Goal: Check status: Check status

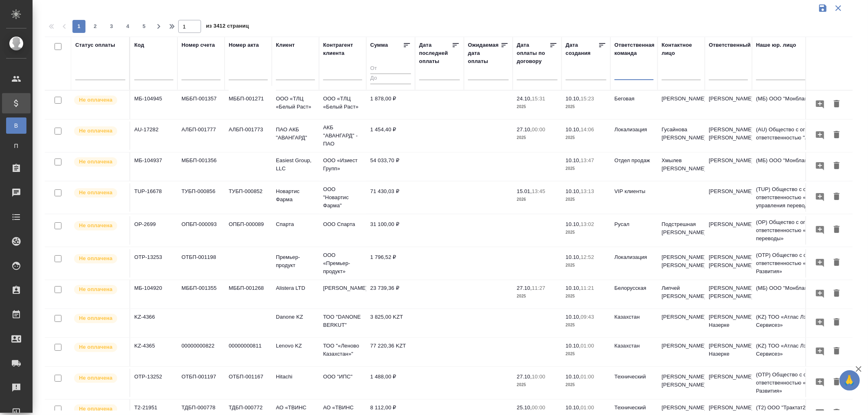
click at [156, 76] on input "text" at bounding box center [153, 75] width 39 height 10
paste input "МБ-104819"
type input "МБ-104819"
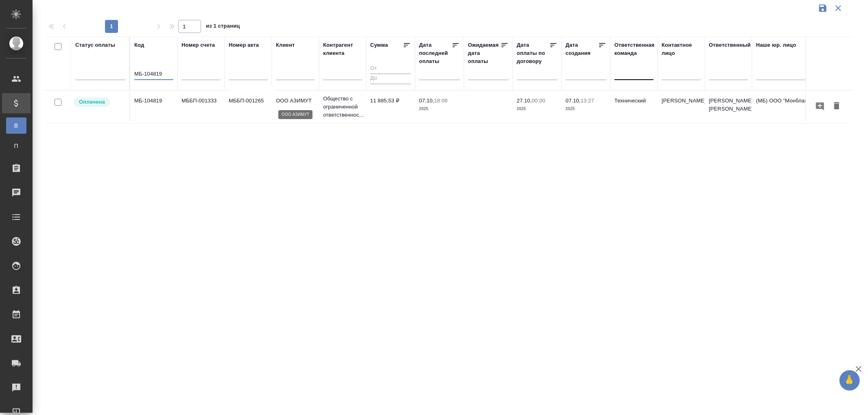
click at [300, 98] on p "ООО АЗИМУТ" at bounding box center [295, 101] width 39 height 8
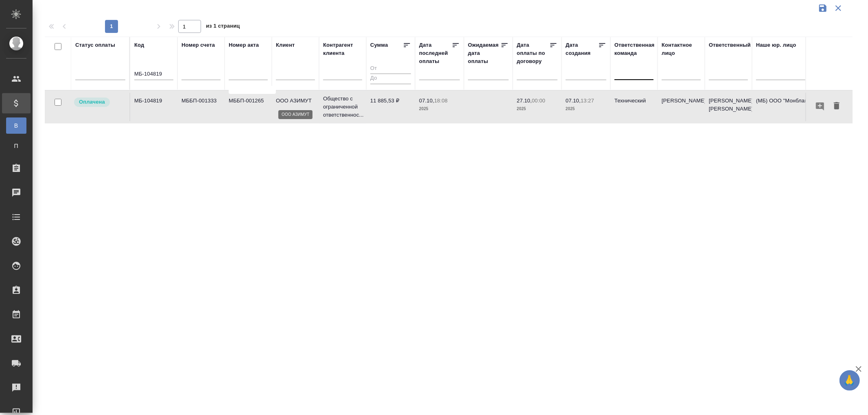
click at [300, 98] on p "ООО АЗИМУТ" at bounding box center [295, 101] width 39 height 8
drag, startPoint x: 170, startPoint y: 74, endPoint x: 110, endPoint y: 72, distance: 60.2
click at [110, 72] on tr "Статус оплаты Код МБ-104819 Номер счета Номер акта [PERSON_NAME] клиента Сумма …" at bounding box center [573, 64] width 1056 height 54
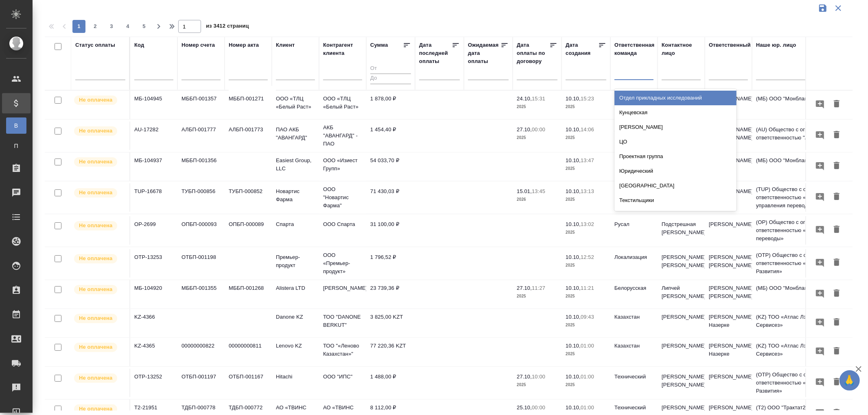
click at [635, 72] on div at bounding box center [633, 72] width 39 height 12
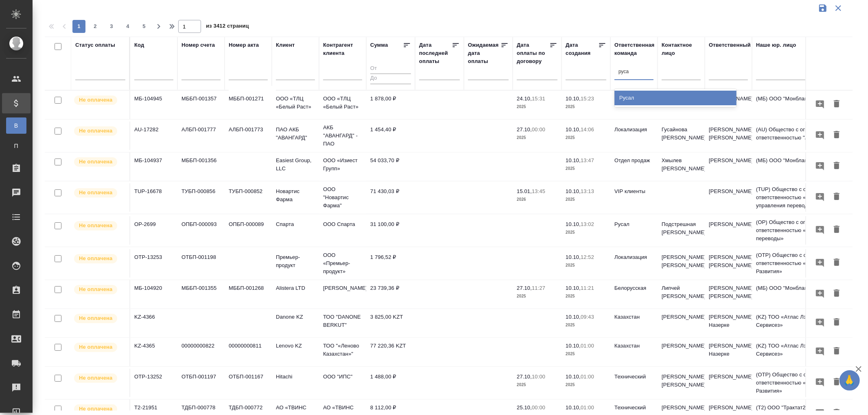
type input "русал"
click at [624, 94] on div "Русал" at bounding box center [675, 98] width 122 height 15
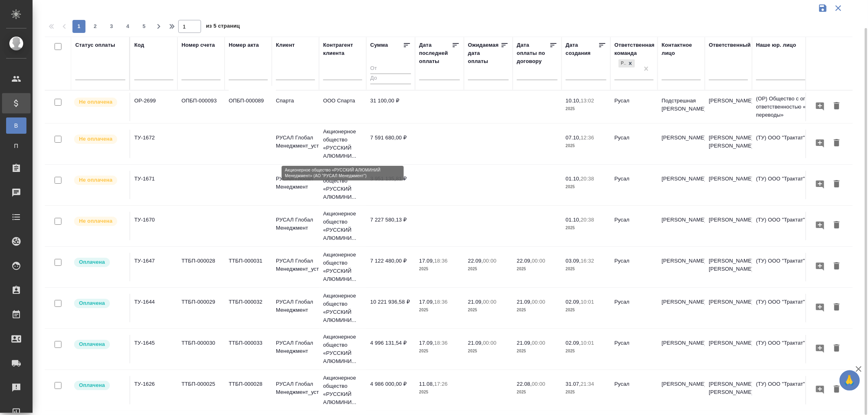
click at [339, 135] on p "Акционерное общество «РУССКИЙ АЛЮМИНИ..." at bounding box center [342, 144] width 39 height 33
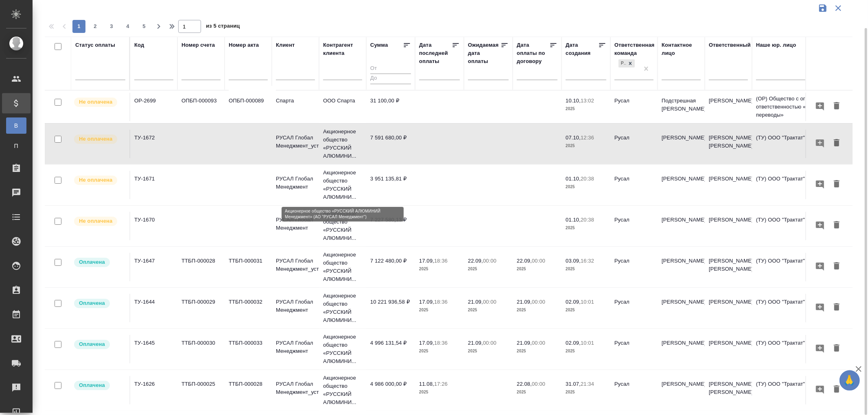
click at [338, 178] on p "Акционерное общество «РУССКИЙ АЛЮМИНИ..." at bounding box center [342, 185] width 39 height 33
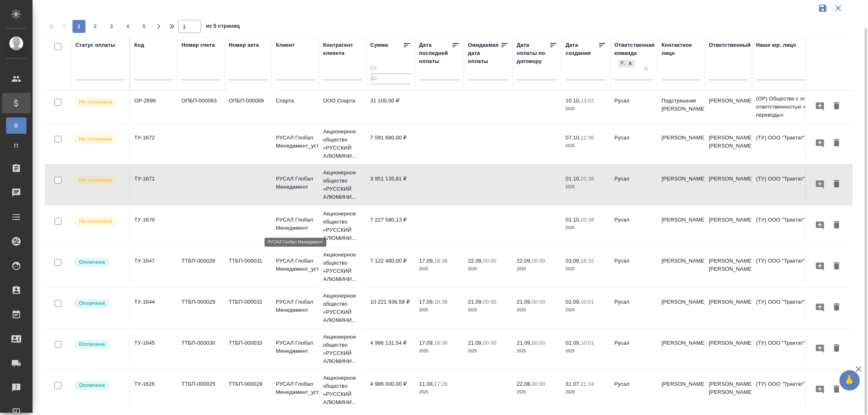
click at [295, 219] on p "РУСАЛ Глобал Менеджмент" at bounding box center [295, 224] width 39 height 16
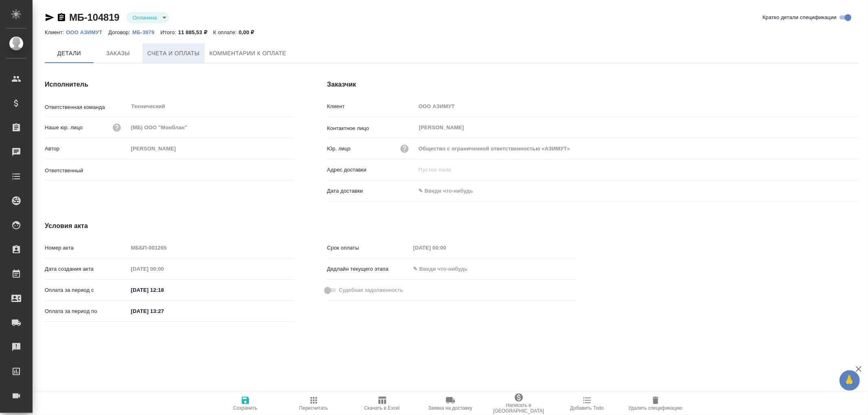
type input "[PERSON_NAME]"
click at [175, 52] on span "Счета и оплаты" at bounding box center [173, 54] width 52 height 10
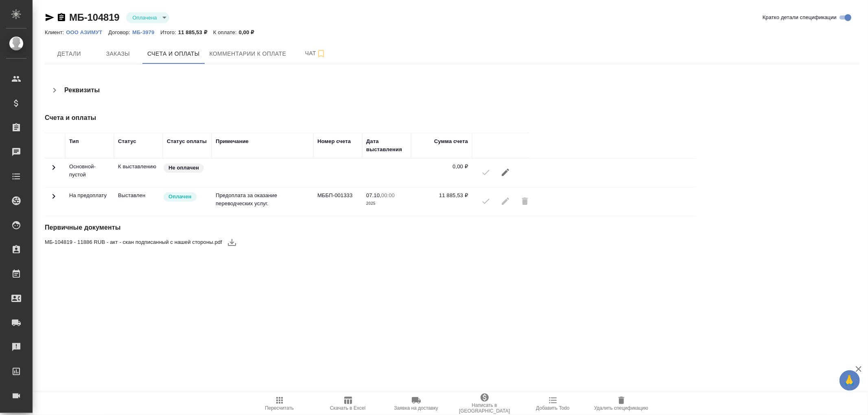
click at [60, 15] on icon "button" at bounding box center [61, 17] width 7 height 8
click at [233, 241] on icon "button" at bounding box center [232, 243] width 10 height 10
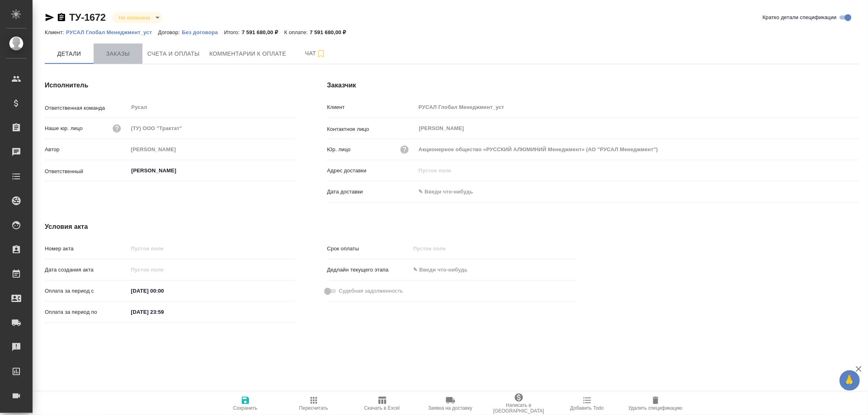
click at [110, 52] on span "Заказы" at bounding box center [117, 54] width 39 height 10
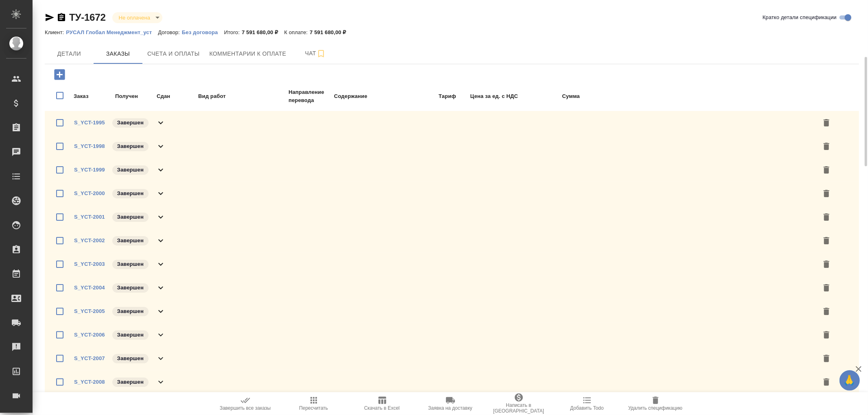
scroll to position [45, 0]
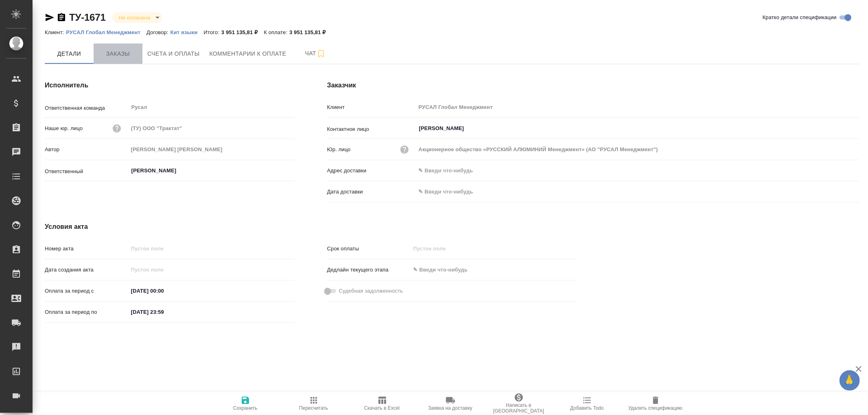
click at [112, 57] on span "Заказы" at bounding box center [117, 54] width 39 height 10
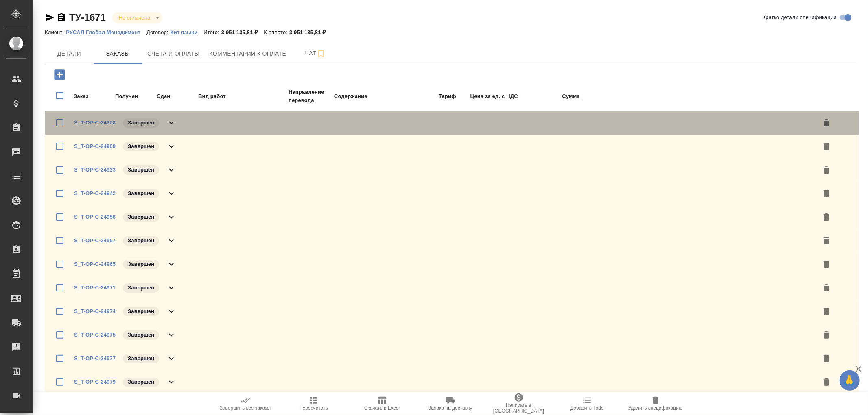
click at [174, 121] on icon at bounding box center [171, 123] width 10 height 10
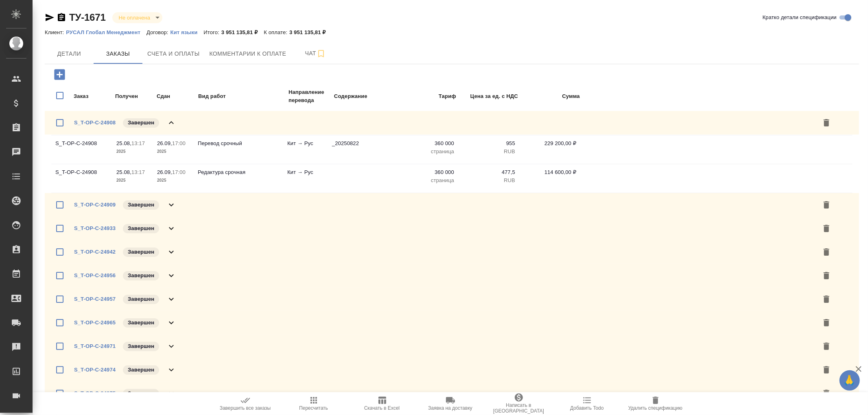
click at [174, 121] on icon at bounding box center [171, 123] width 10 height 10
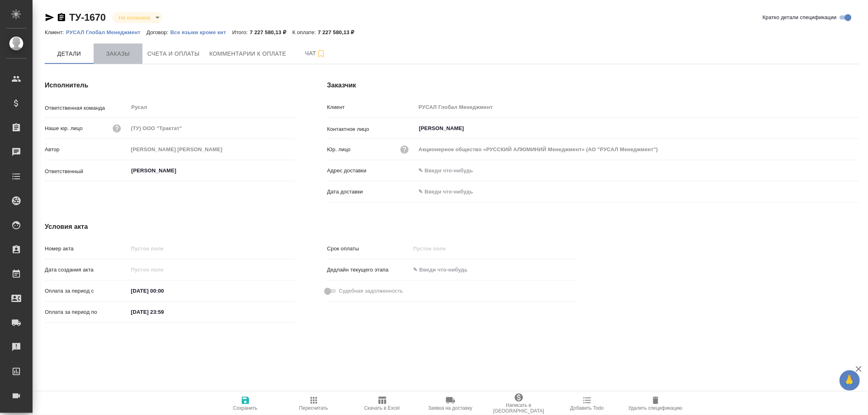
click at [118, 51] on span "Заказы" at bounding box center [117, 54] width 39 height 10
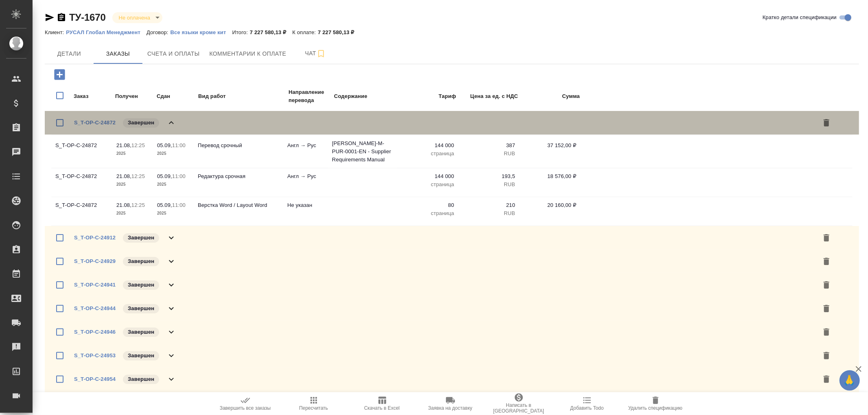
click at [170, 120] on icon at bounding box center [171, 123] width 10 height 10
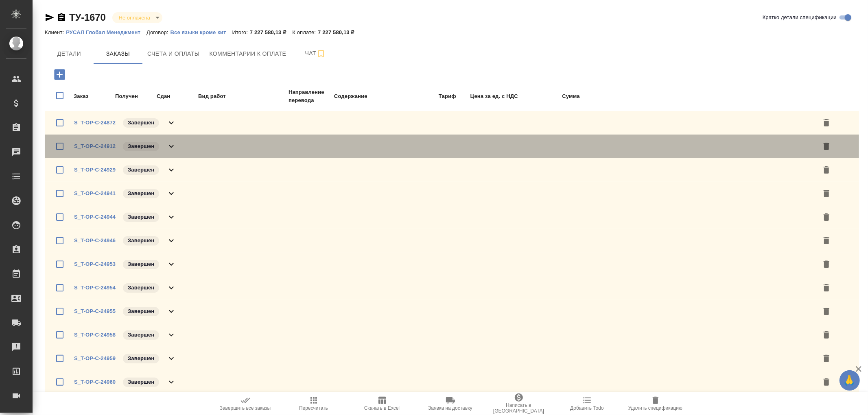
click at [171, 145] on icon at bounding box center [171, 147] width 10 height 10
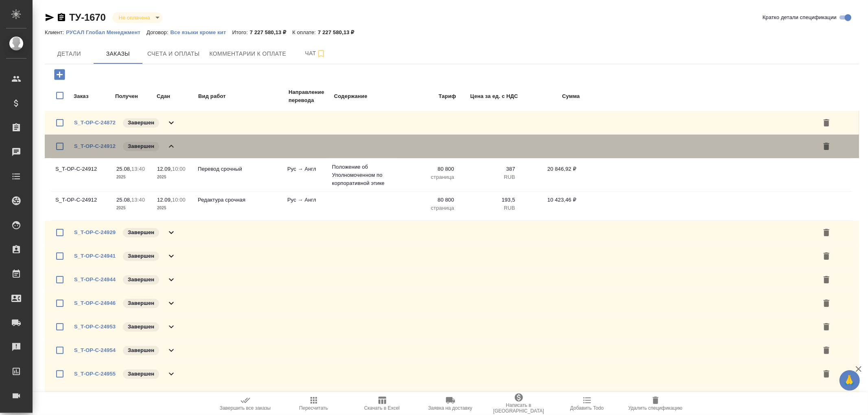
click at [171, 145] on icon at bounding box center [171, 147] width 10 height 10
